Goal: Task Accomplishment & Management: Complete application form

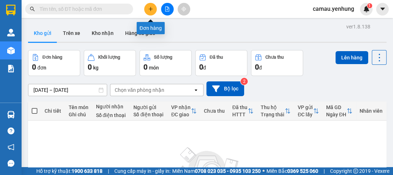
click at [152, 11] on button at bounding box center [150, 9] width 13 height 13
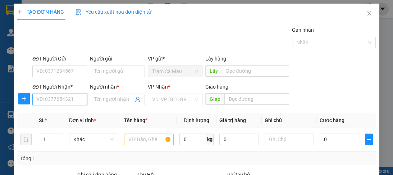
click at [57, 102] on input "SĐT Người Nhận *" at bounding box center [59, 98] width 55 height 11
type input "0949971004"
click at [50, 115] on div "0949971004 - A" at bounding box center [59, 113] width 46 height 8
type input "A"
type input "[PERSON_NAME]"
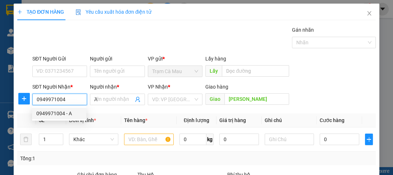
type input "70.000"
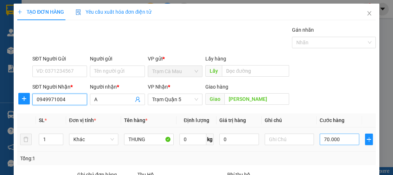
type input "0949971004"
click at [337, 141] on input "70.000" at bounding box center [339, 138] width 40 height 11
type input "0"
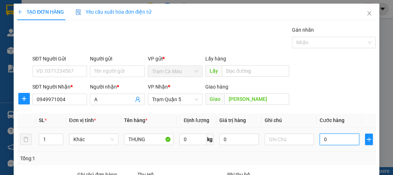
type input "8"
type input "08"
type input "80"
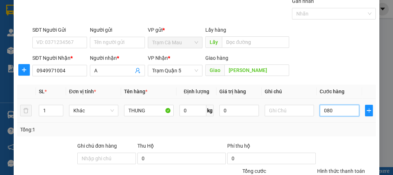
scroll to position [86, 0]
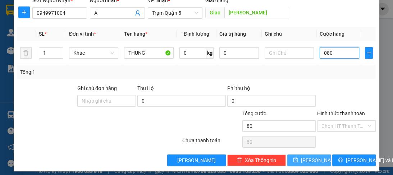
type input "080"
type input "80.000"
click at [309, 159] on span "[PERSON_NAME]" at bounding box center [320, 160] width 38 height 8
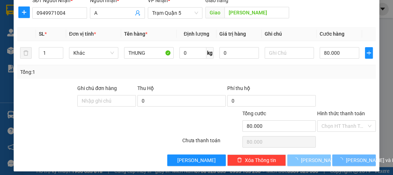
type input "0"
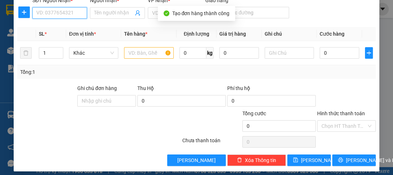
click at [50, 12] on input "SĐT Người Nhận *" at bounding box center [59, 12] width 55 height 11
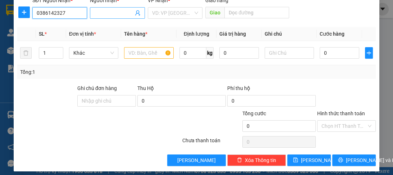
type input "0386142327"
click at [119, 14] on input "Người nhận *" at bounding box center [113, 13] width 39 height 8
type input "A"
click at [185, 13] on input "search" at bounding box center [172, 13] width 41 height 11
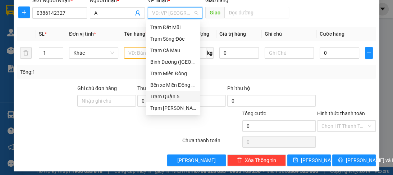
drag, startPoint x: 166, startPoint y: 98, endPoint x: 162, endPoint y: 87, distance: 11.9
click at [166, 98] on div "Trạm Quận 5" at bounding box center [173, 96] width 46 height 8
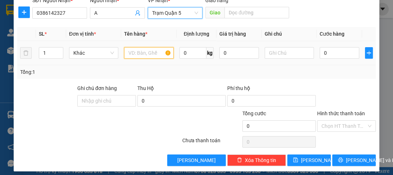
click at [138, 51] on input "text" at bounding box center [148, 52] width 49 height 11
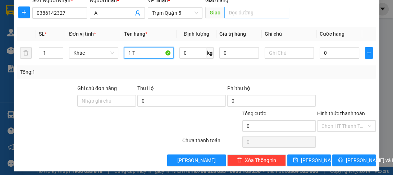
type input "1 T"
click at [255, 12] on input "text" at bounding box center [256, 12] width 65 height 11
type input "D"
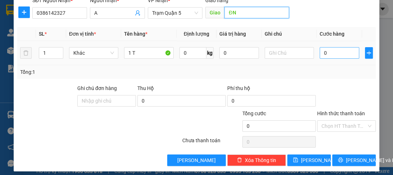
type input "ĐN"
click at [327, 49] on input "0" at bounding box center [339, 52] width 40 height 11
type input "1"
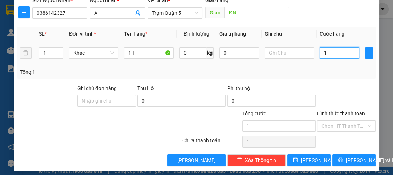
type input "10"
type input "100"
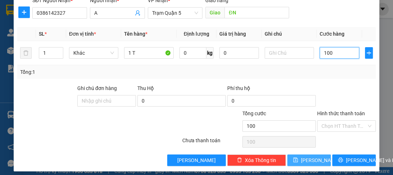
type input "100"
click at [298, 161] on icon "save" at bounding box center [295, 159] width 5 height 5
type input "100.000"
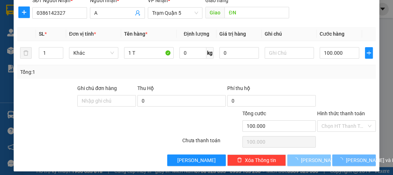
type input "0"
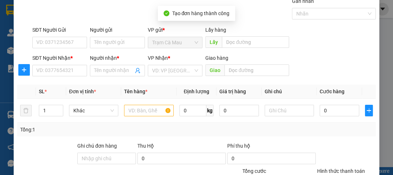
scroll to position [0, 0]
